Goal: Task Accomplishment & Management: Use online tool/utility

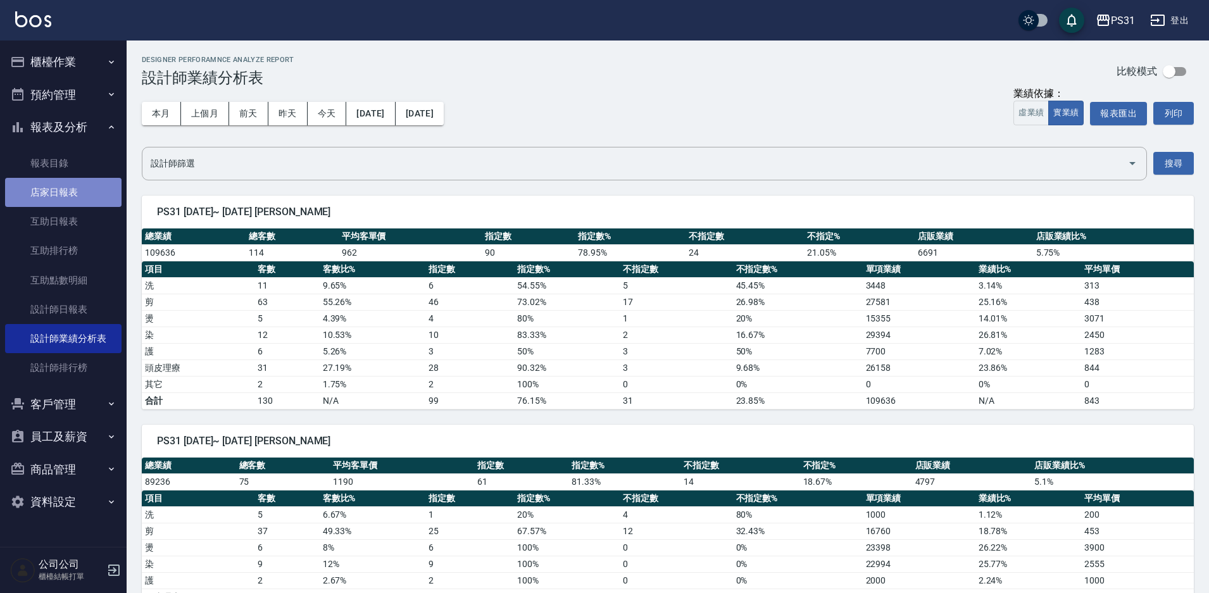
click at [62, 196] on link "店家日報表" at bounding box center [63, 192] width 116 height 29
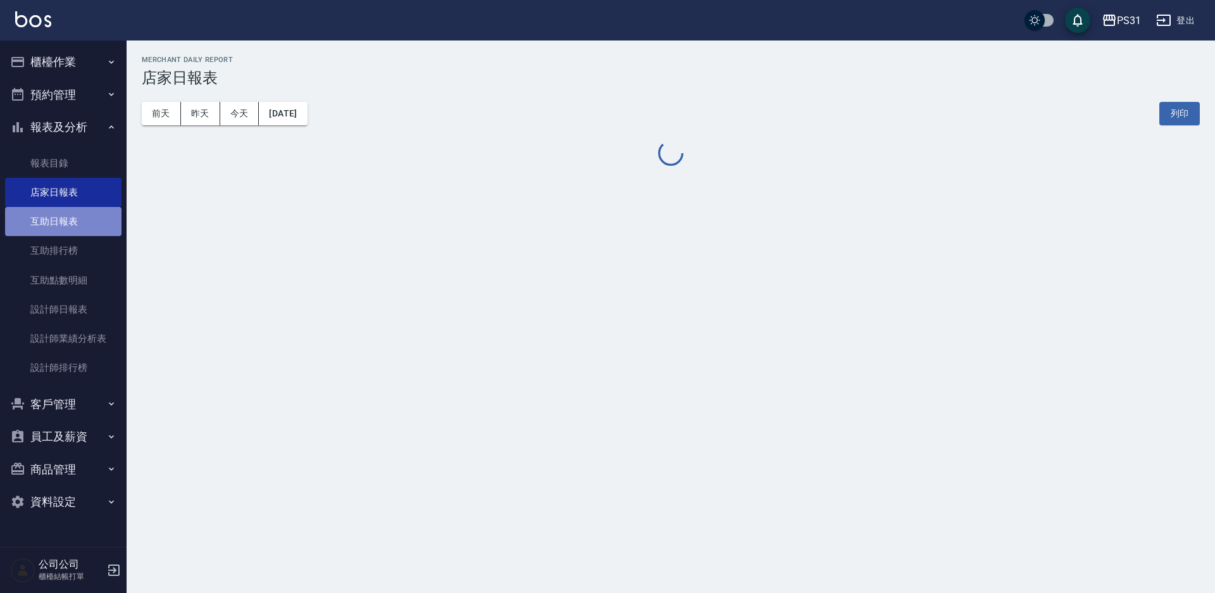
click at [60, 219] on link "互助日報表" at bounding box center [63, 221] width 116 height 29
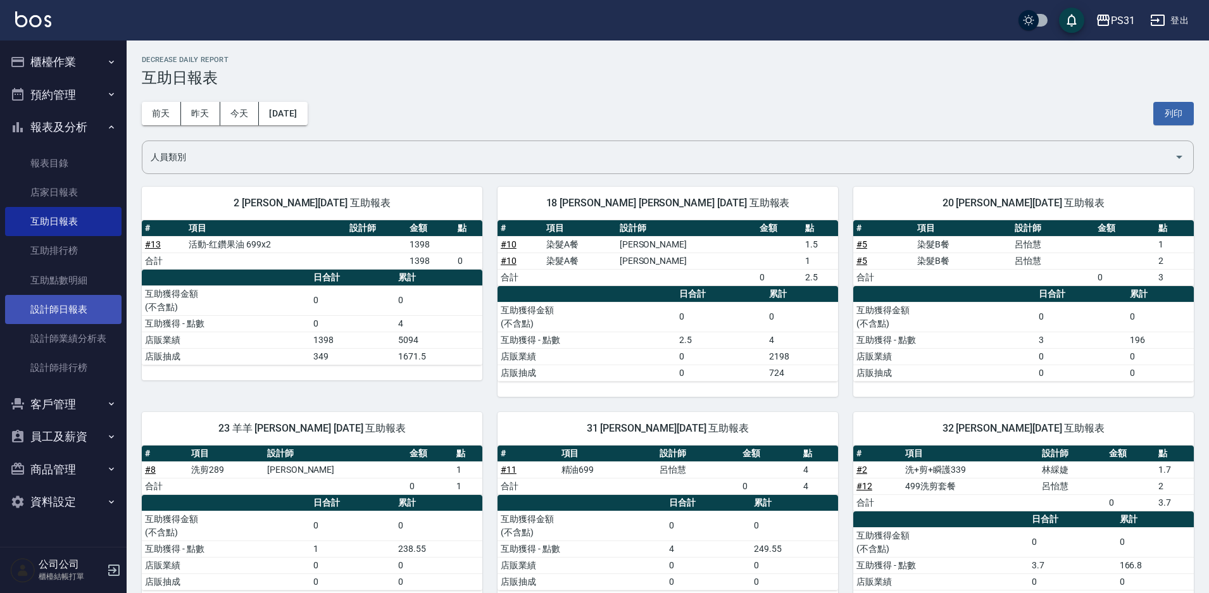
click at [68, 307] on link "設計師日報表" at bounding box center [63, 309] width 116 height 29
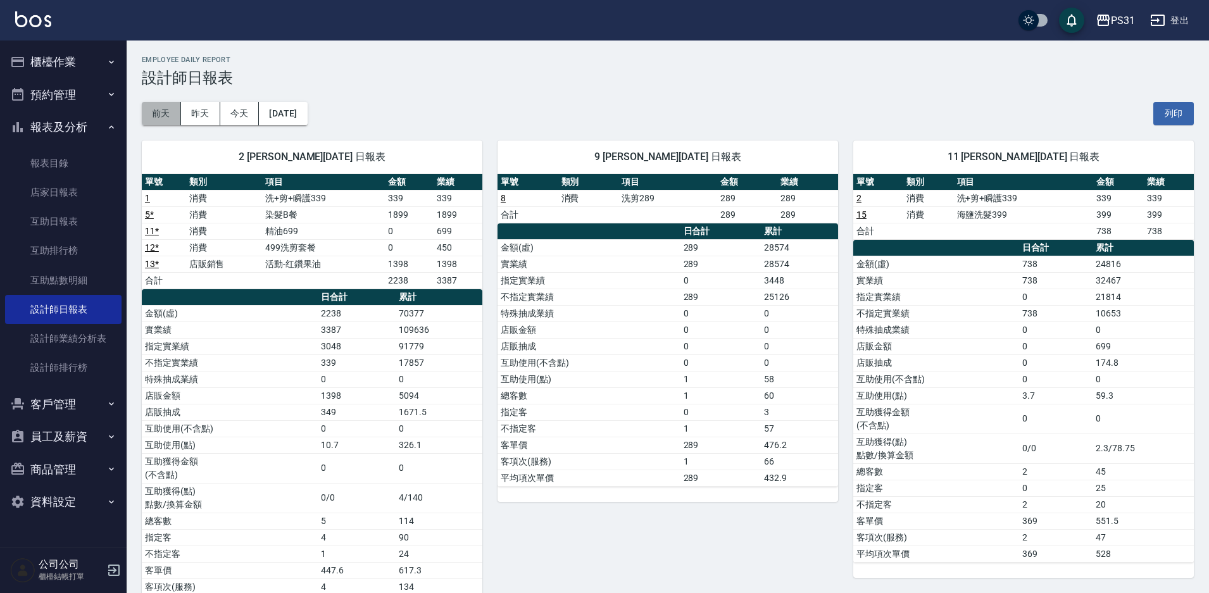
click at [154, 116] on button "前天" at bounding box center [161, 113] width 39 height 23
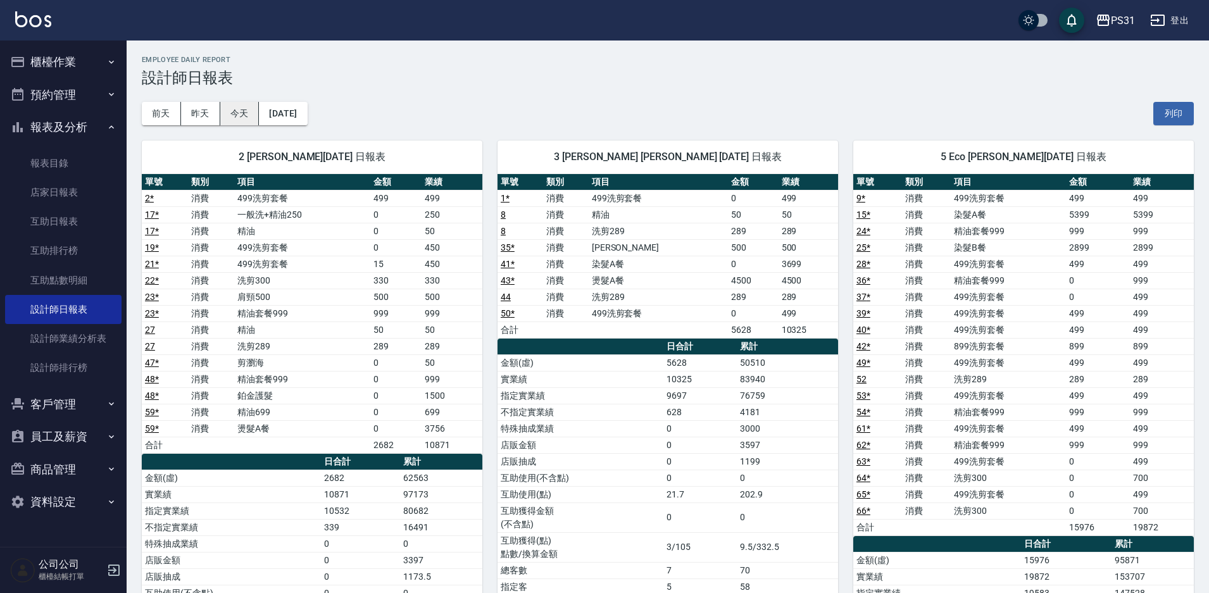
click at [235, 111] on button "今天" at bounding box center [239, 113] width 39 height 23
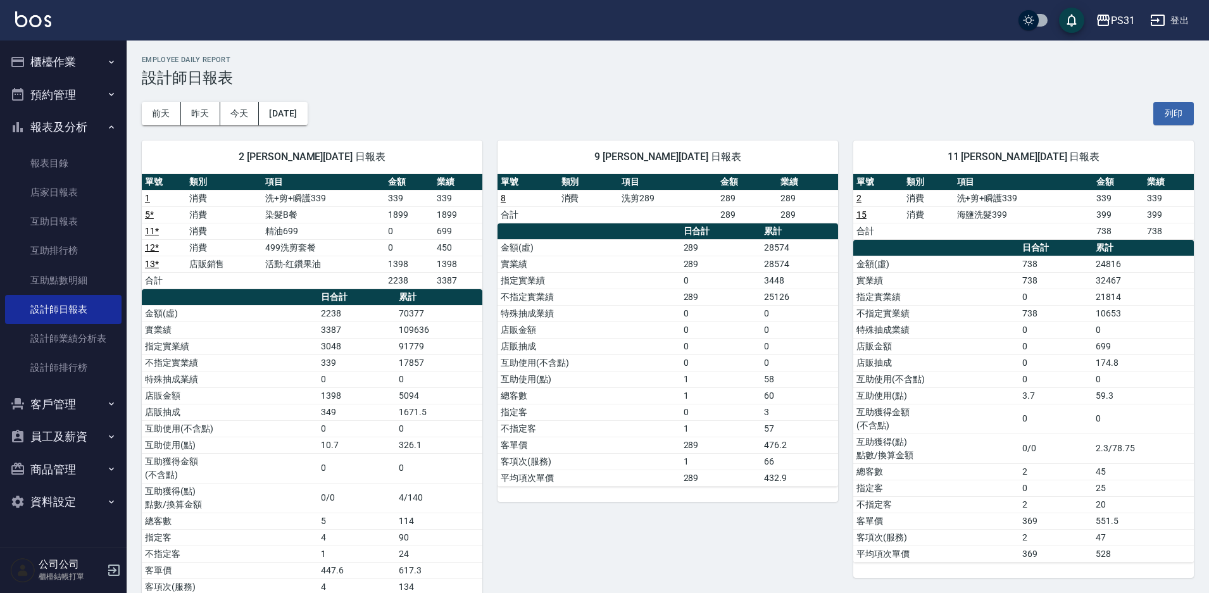
click at [60, 62] on button "櫃檯作業" at bounding box center [63, 62] width 116 height 33
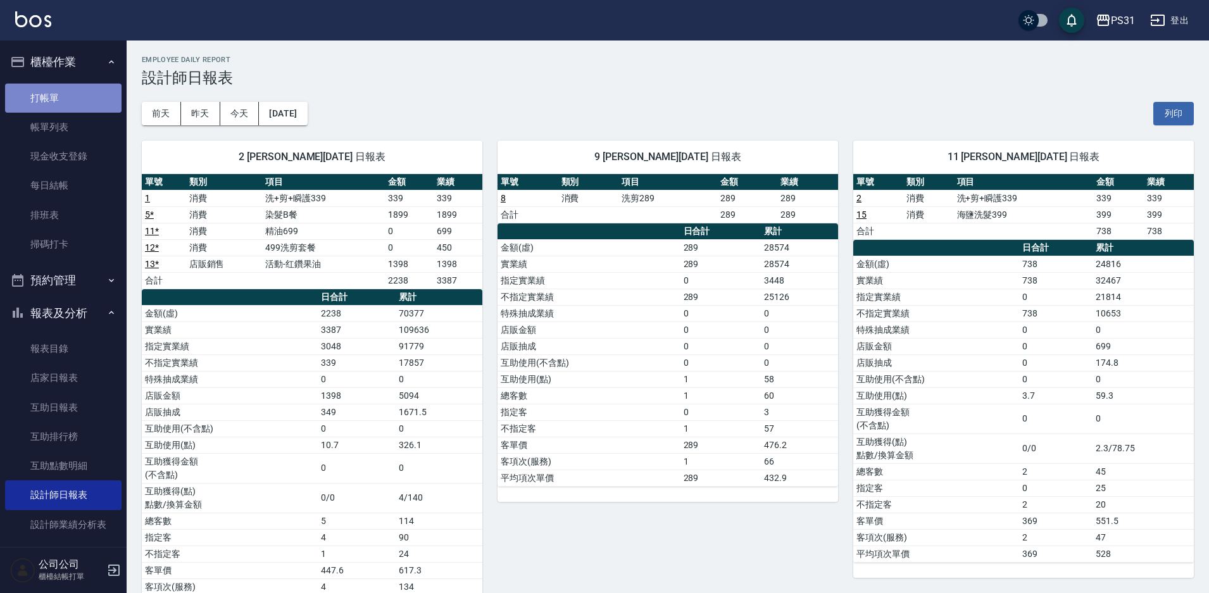
click at [66, 97] on link "打帳單" at bounding box center [63, 98] width 116 height 29
